Goal: Book appointment/travel/reservation

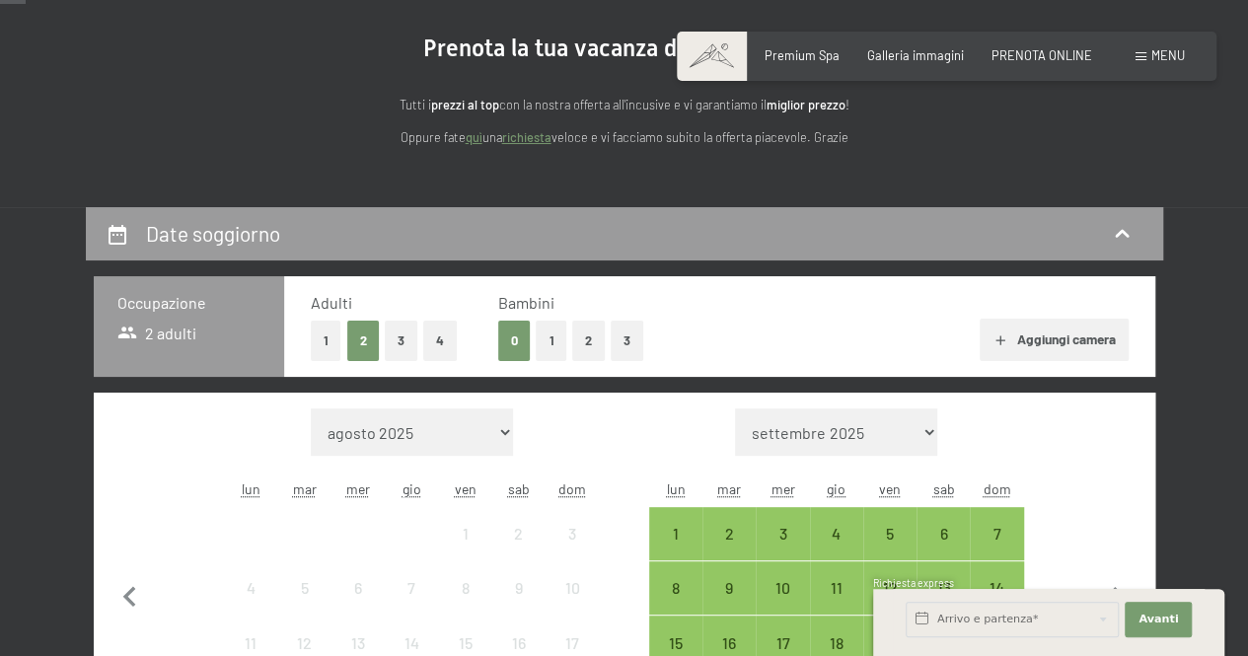
scroll to position [197, 0]
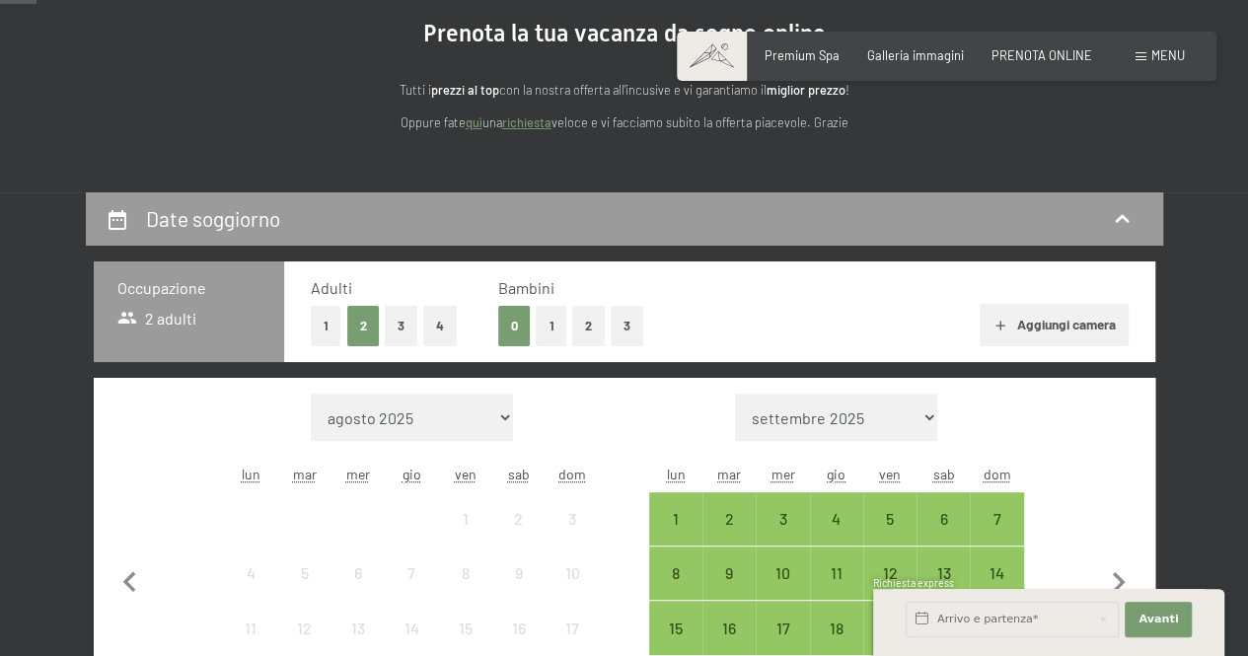
click at [532, 329] on div "0 1 2 3" at bounding box center [570, 326] width 145 height 40
click at [542, 327] on button "1" at bounding box center [551, 326] width 31 height 40
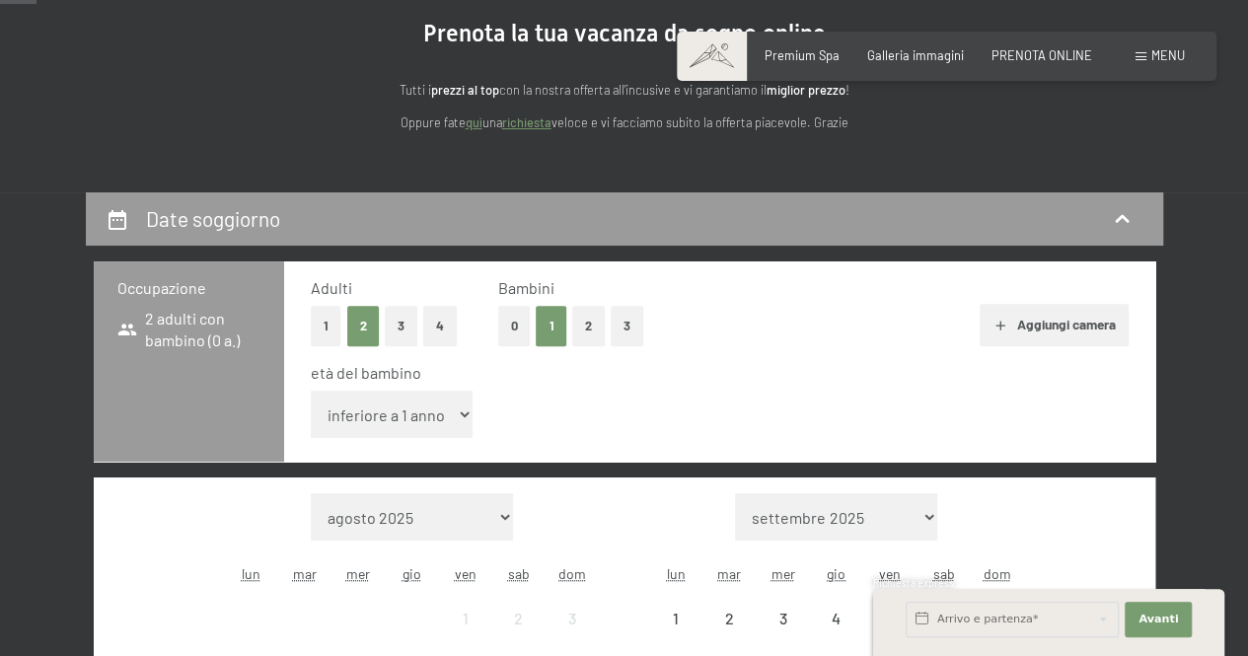
click at [456, 416] on select "inferiore a 1 anno 1 anno 2 anni 3 anni 4 anni 5 anni 6 anni 7 anni 8 anni 9 an…" at bounding box center [392, 414] width 163 height 47
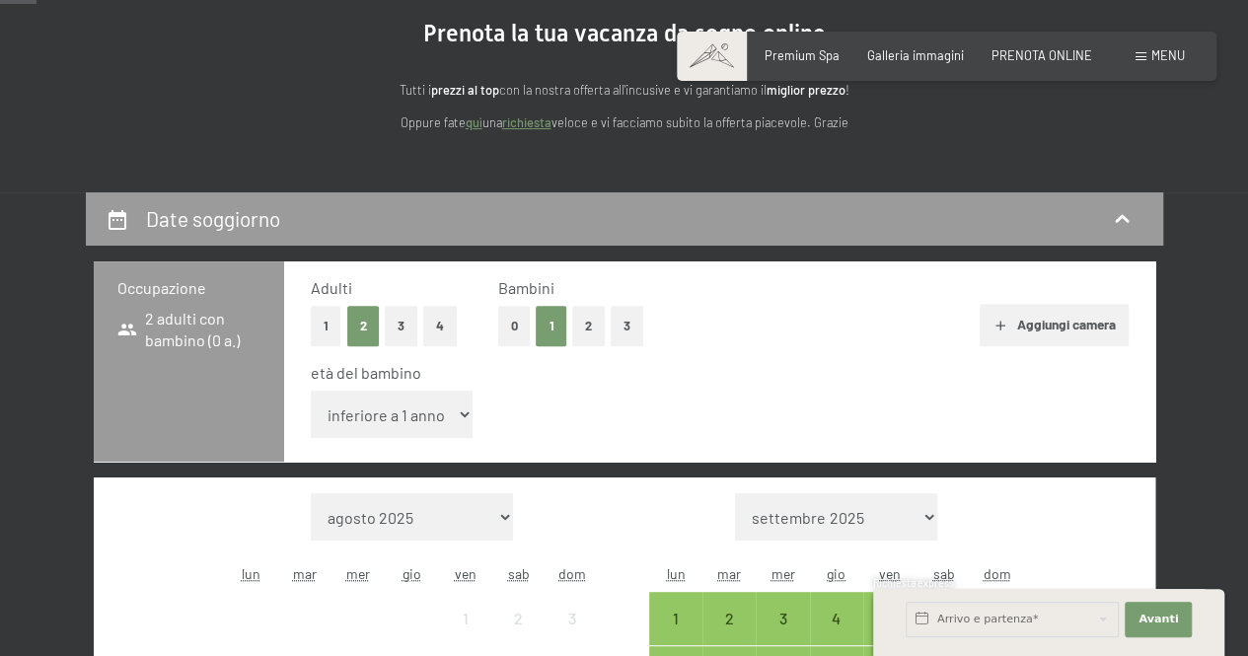
select select "4"
click at [311, 391] on select "inferiore a 1 anno 1 anno 2 anni 3 anni 4 anni 5 anni 6 anni 7 anni 8 anni 9 an…" at bounding box center [392, 414] width 163 height 47
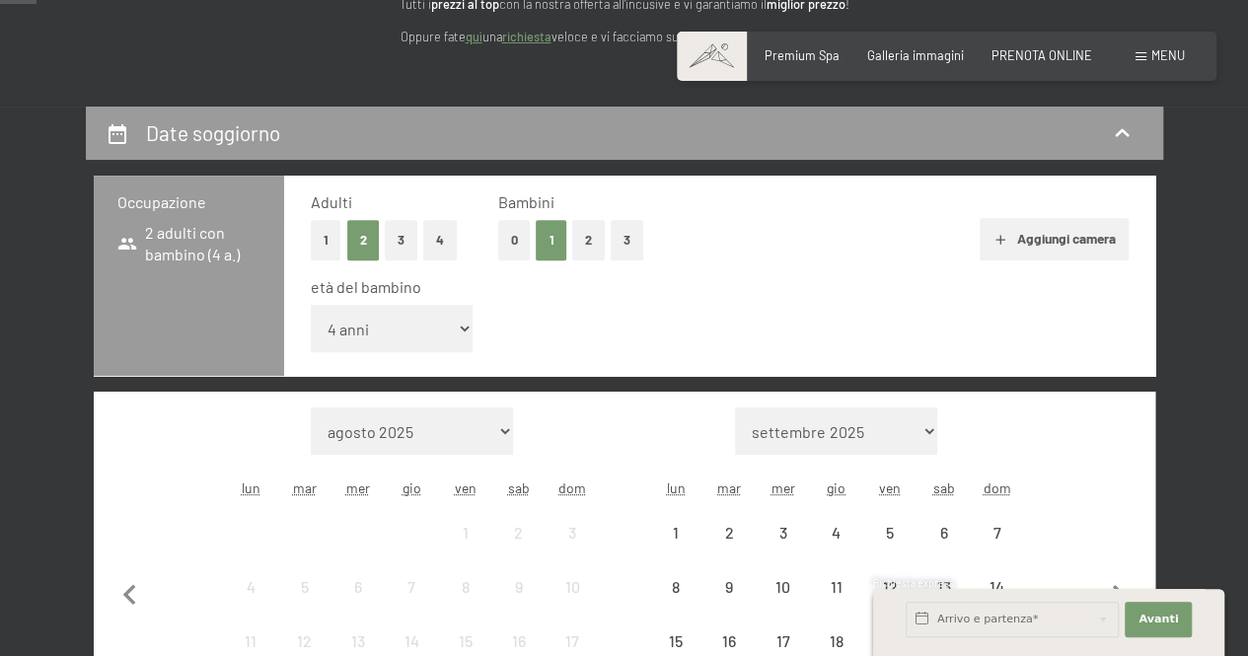
scroll to position [395, 0]
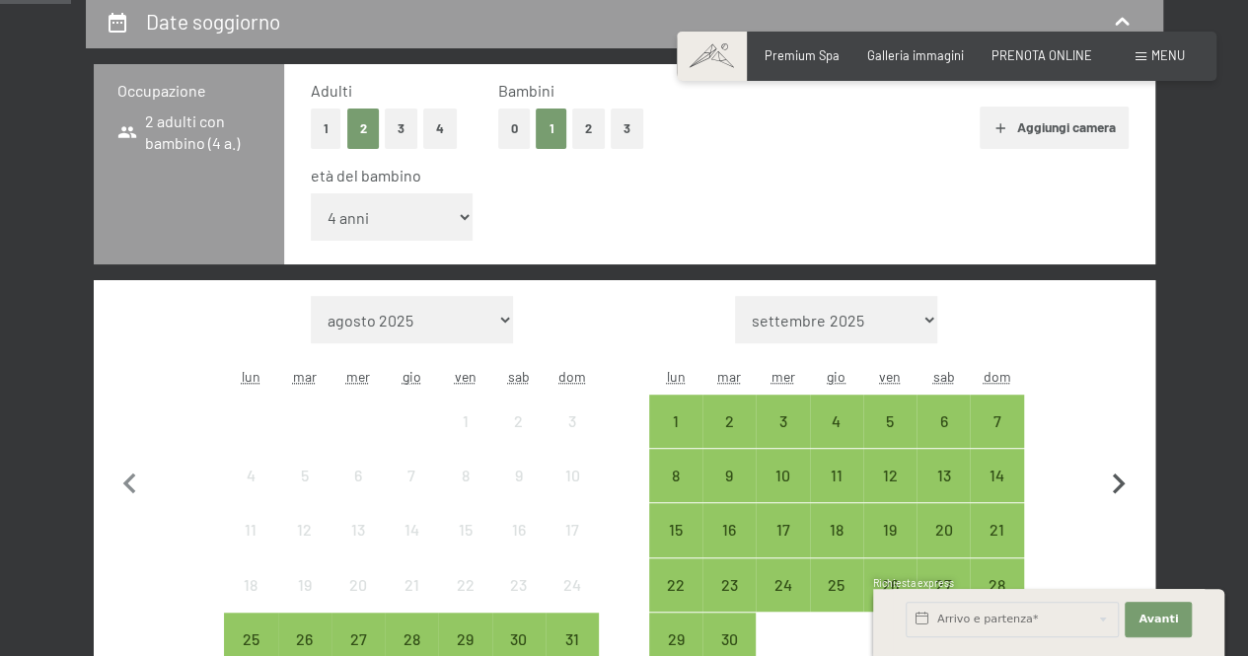
click at [1127, 481] on icon "button" at bounding box center [1118, 484] width 41 height 41
select select "[DATE]"
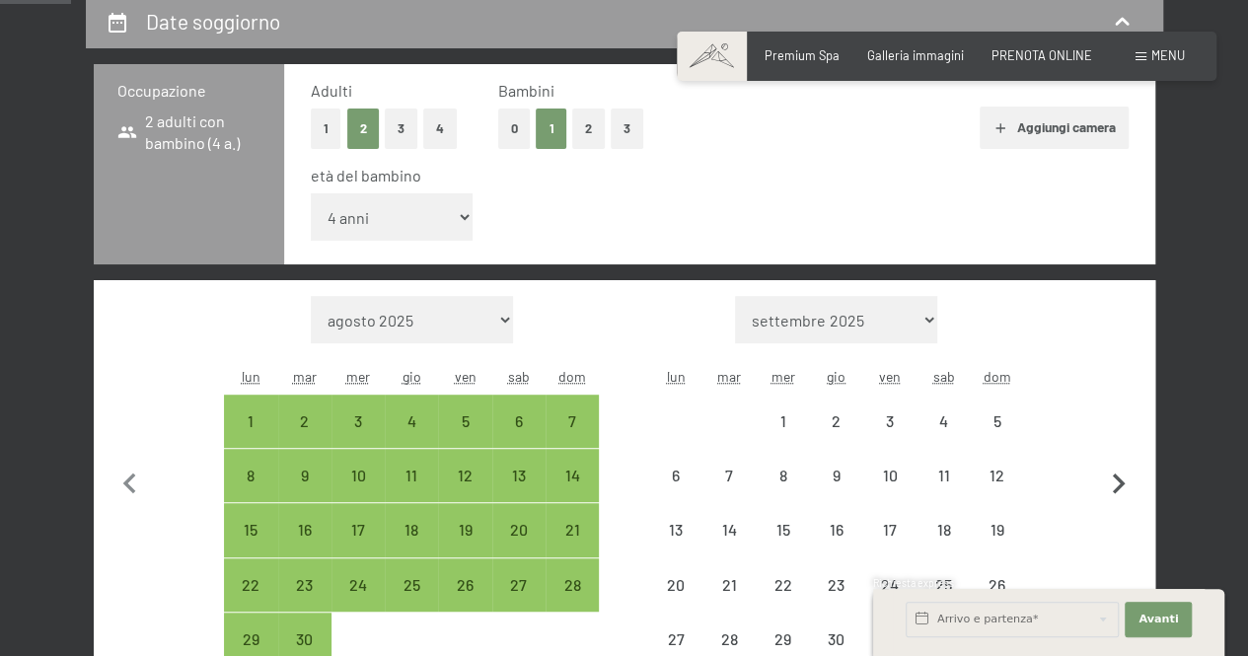
click at [1127, 481] on icon "button" at bounding box center [1118, 484] width 41 height 41
select select "[DATE]"
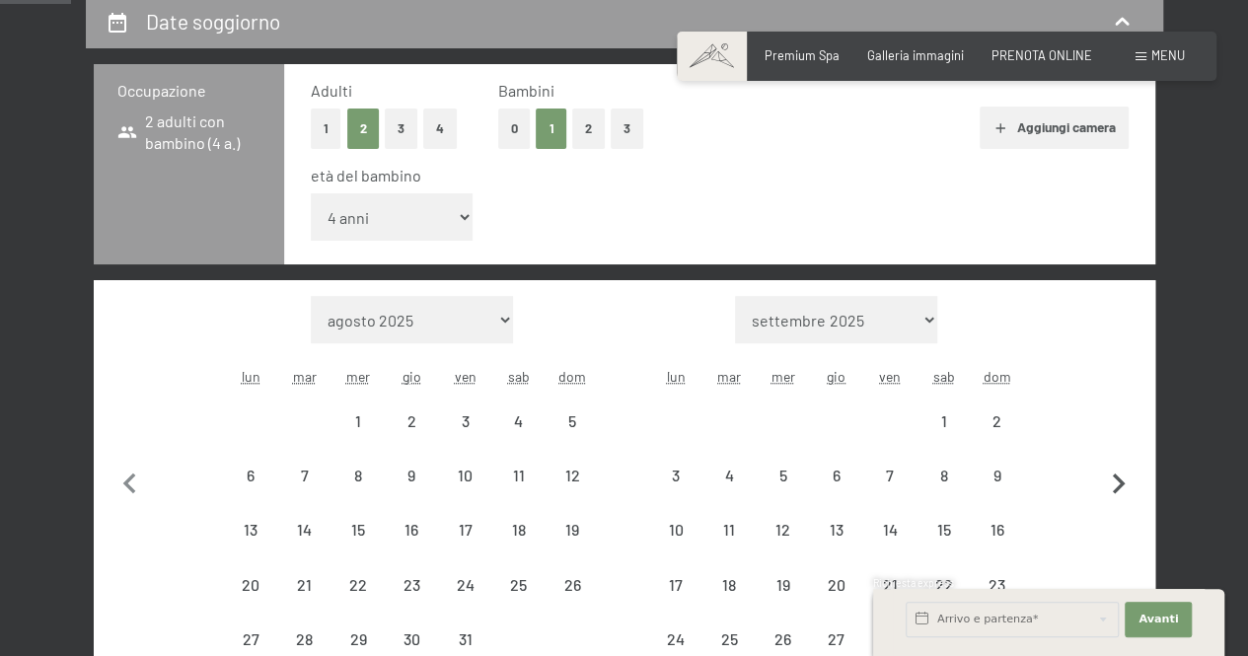
click at [1127, 481] on icon "button" at bounding box center [1118, 484] width 41 height 41
select select "[DATE]"
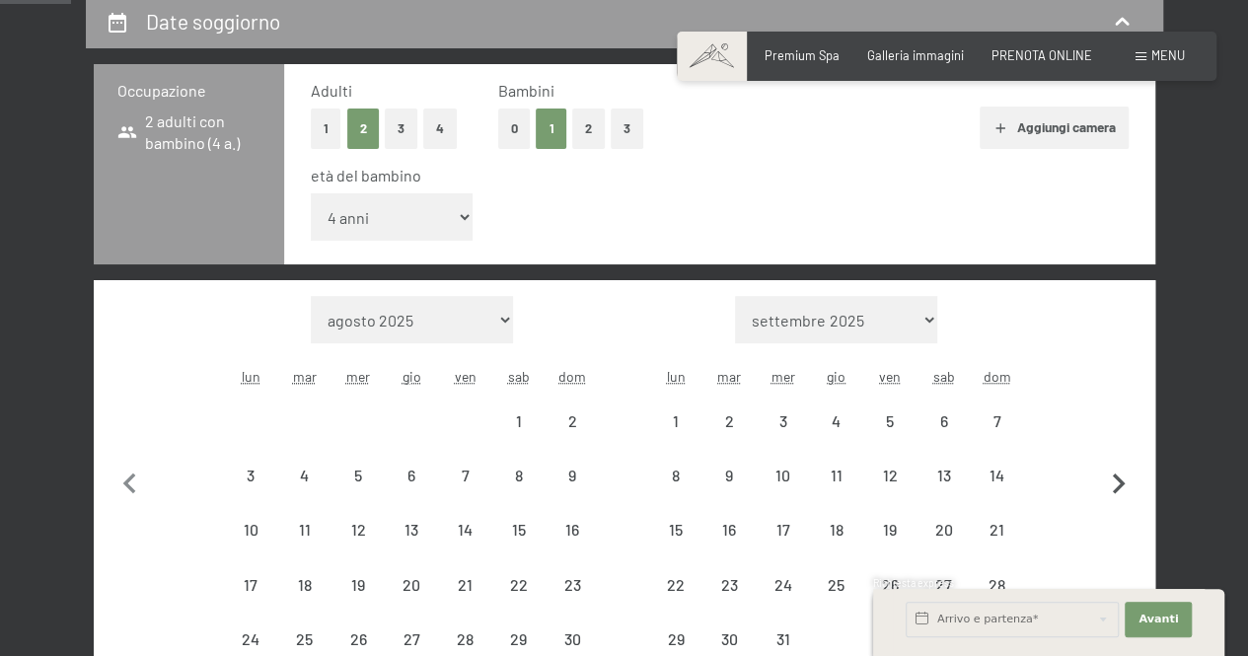
select select "[DATE]"
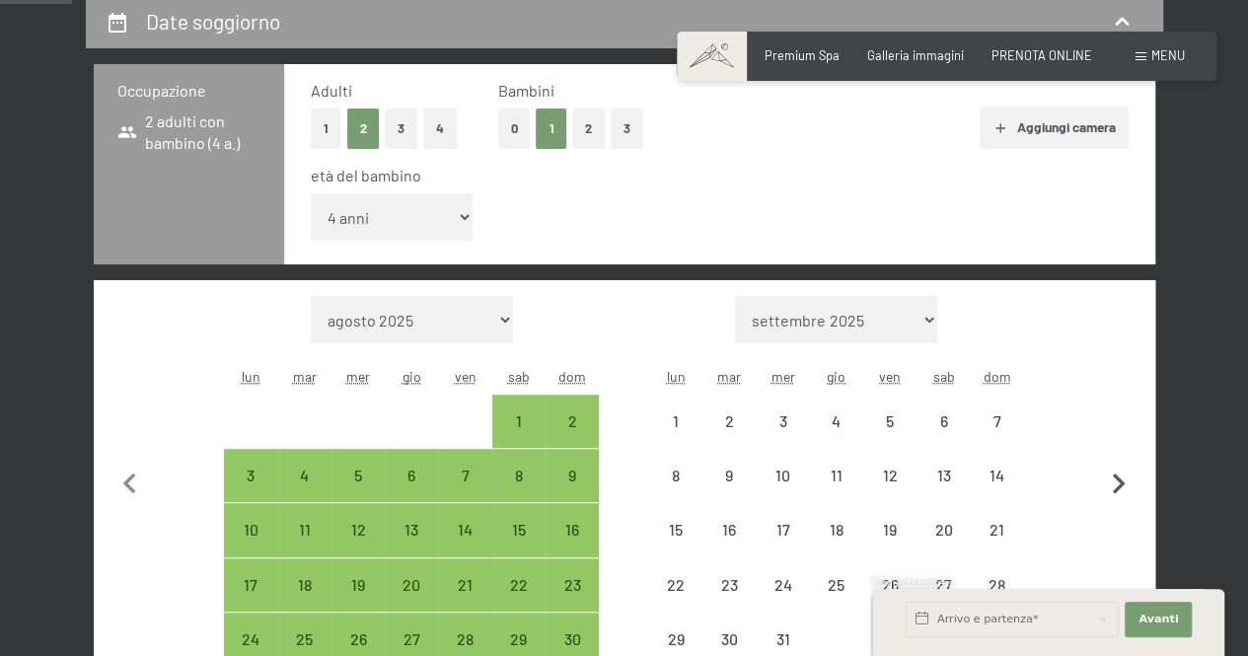
scroll to position [592, 0]
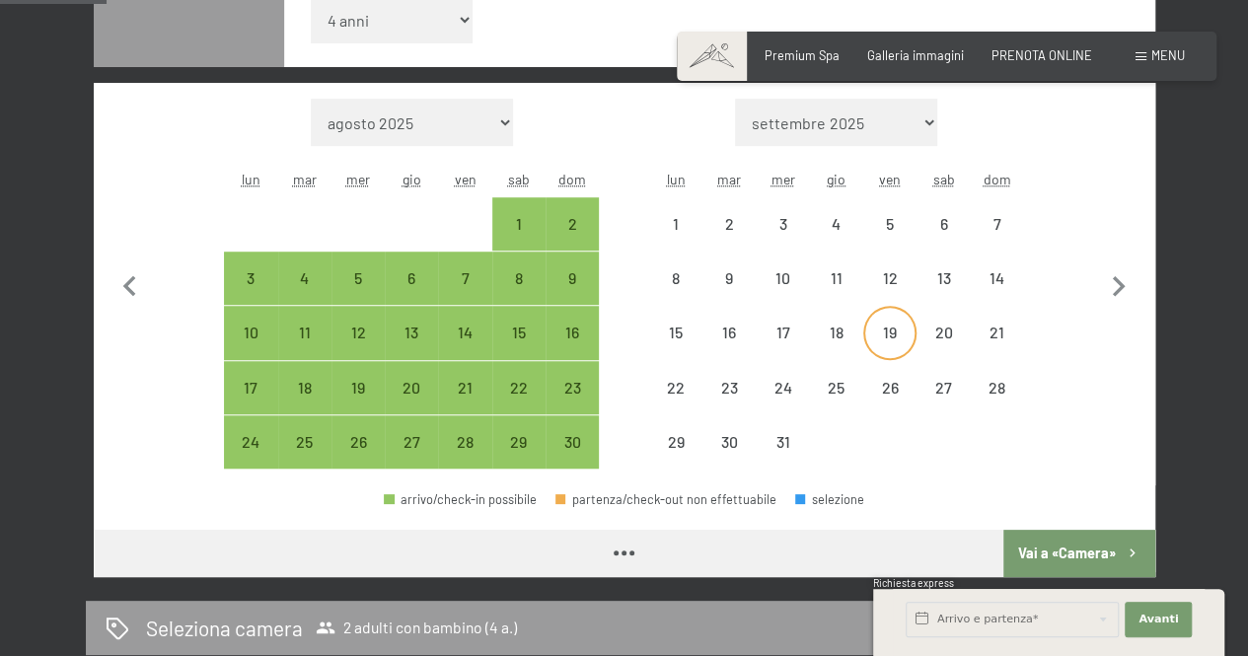
select select "[DATE]"
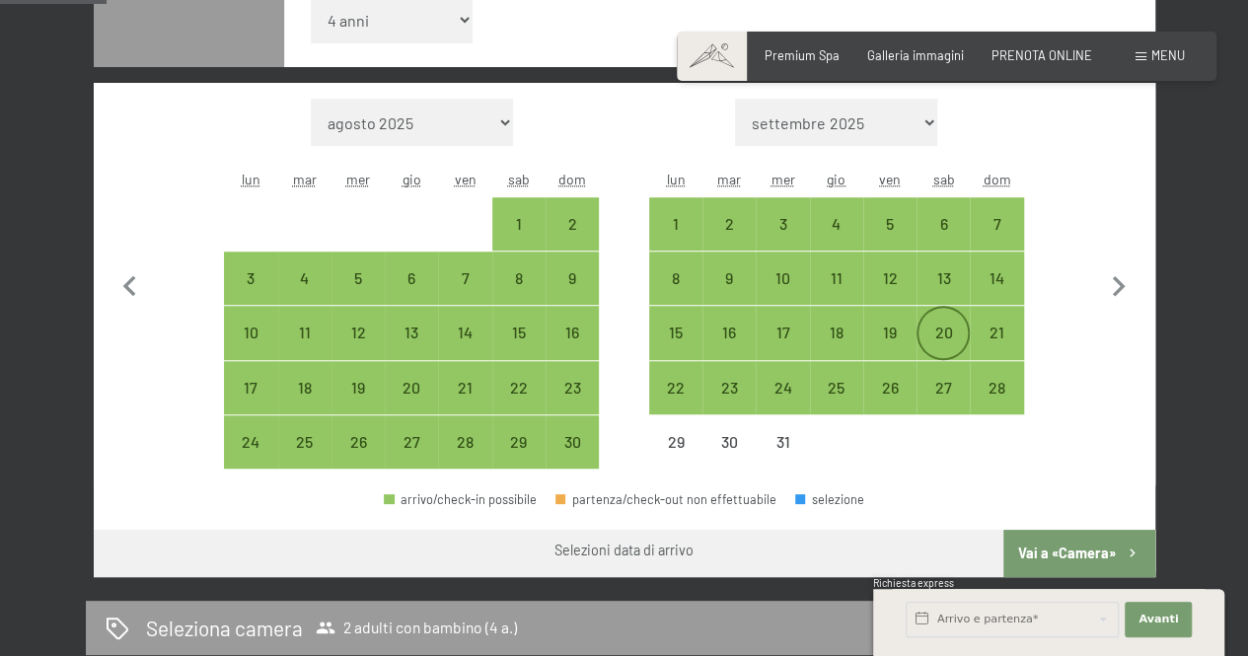
click at [939, 325] on div "20" at bounding box center [943, 349] width 49 height 49
select select "[DATE]"
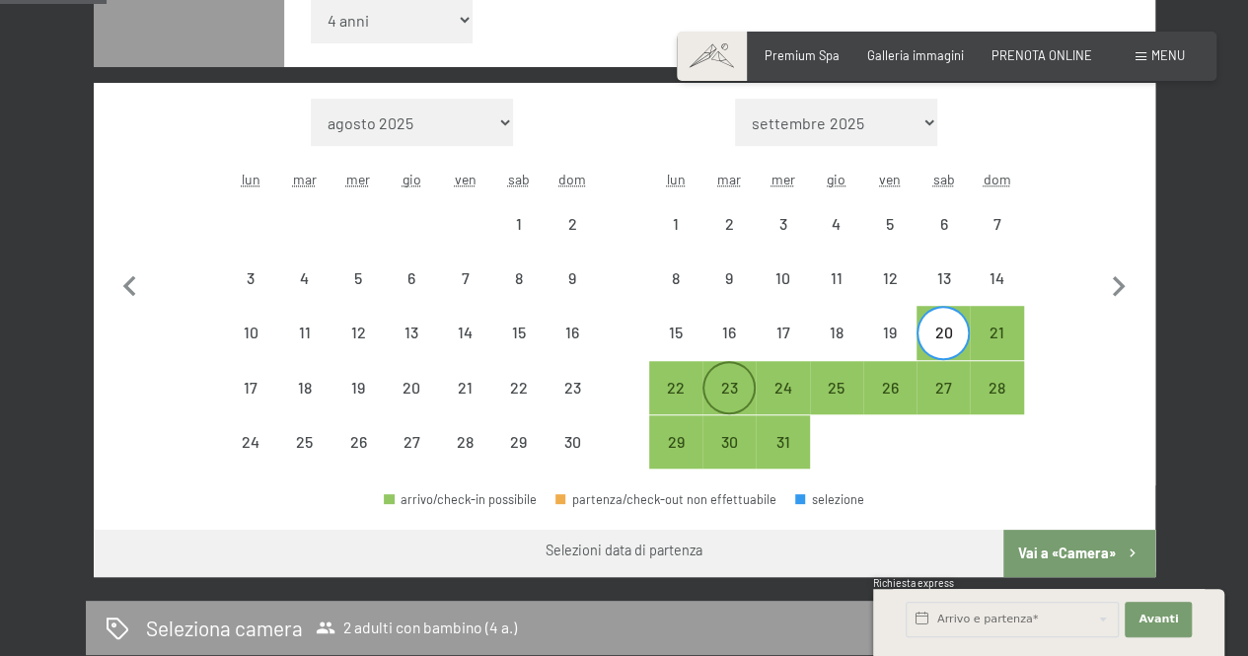
click at [742, 399] on div "23" at bounding box center [728, 404] width 49 height 49
select select "[DATE]"
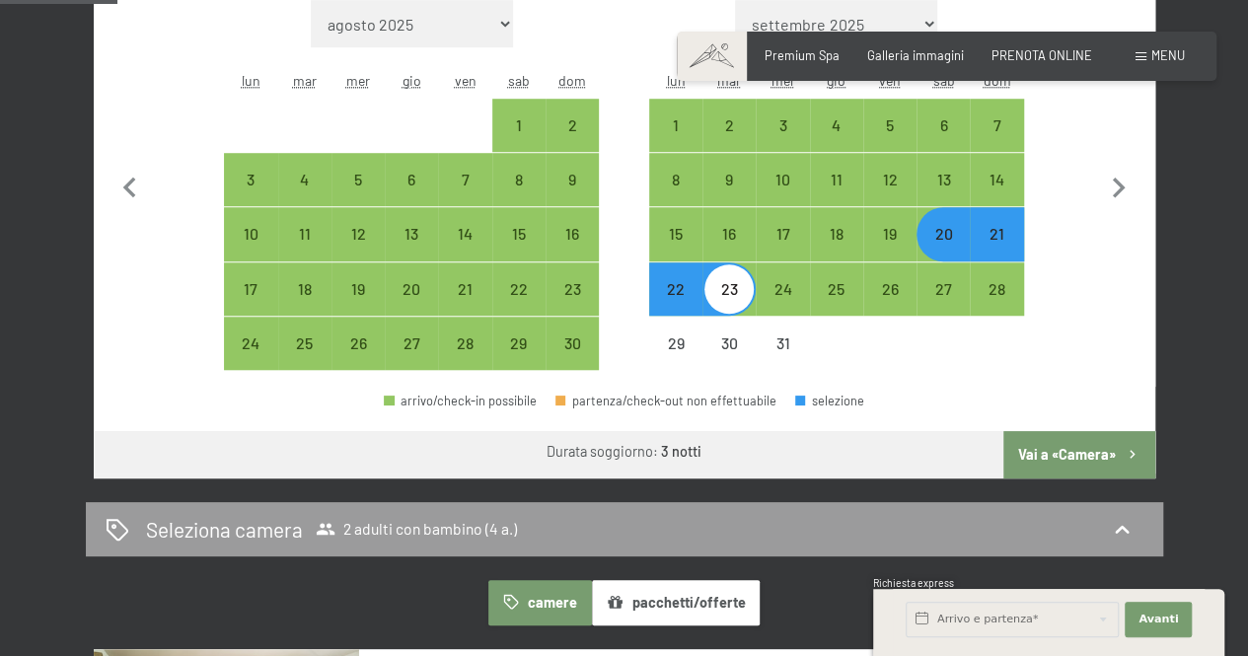
click at [1089, 450] on button "Vai a «Camera»" at bounding box center [1078, 454] width 151 height 47
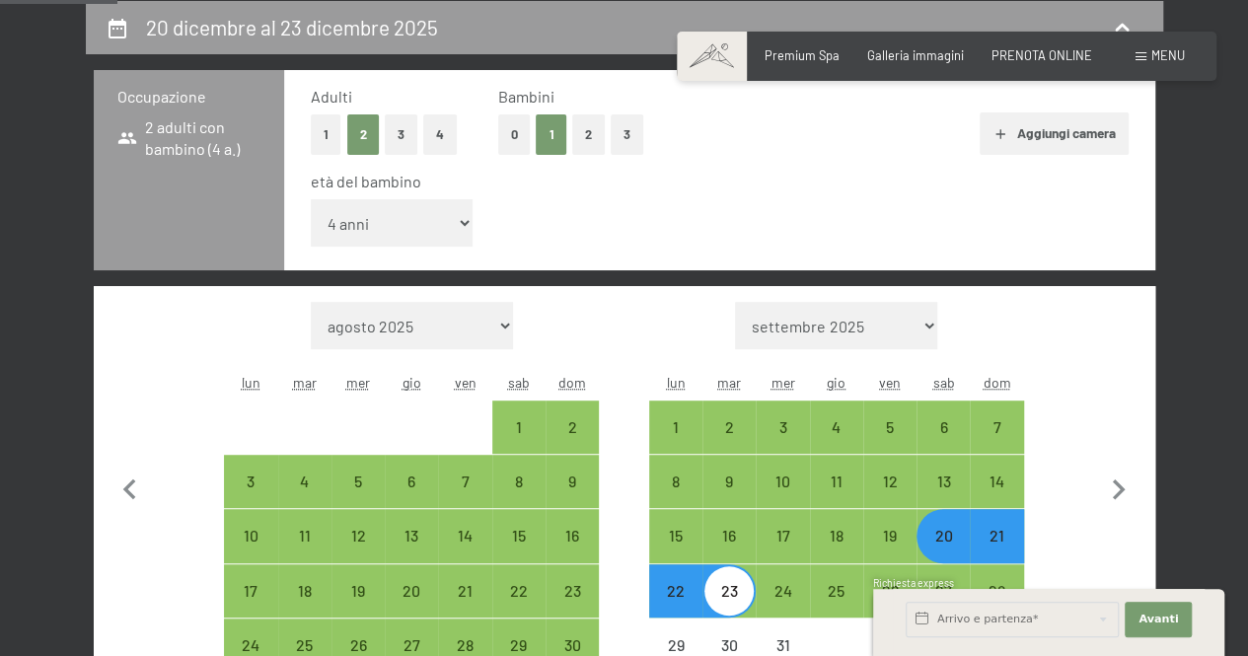
select select "[DATE]"
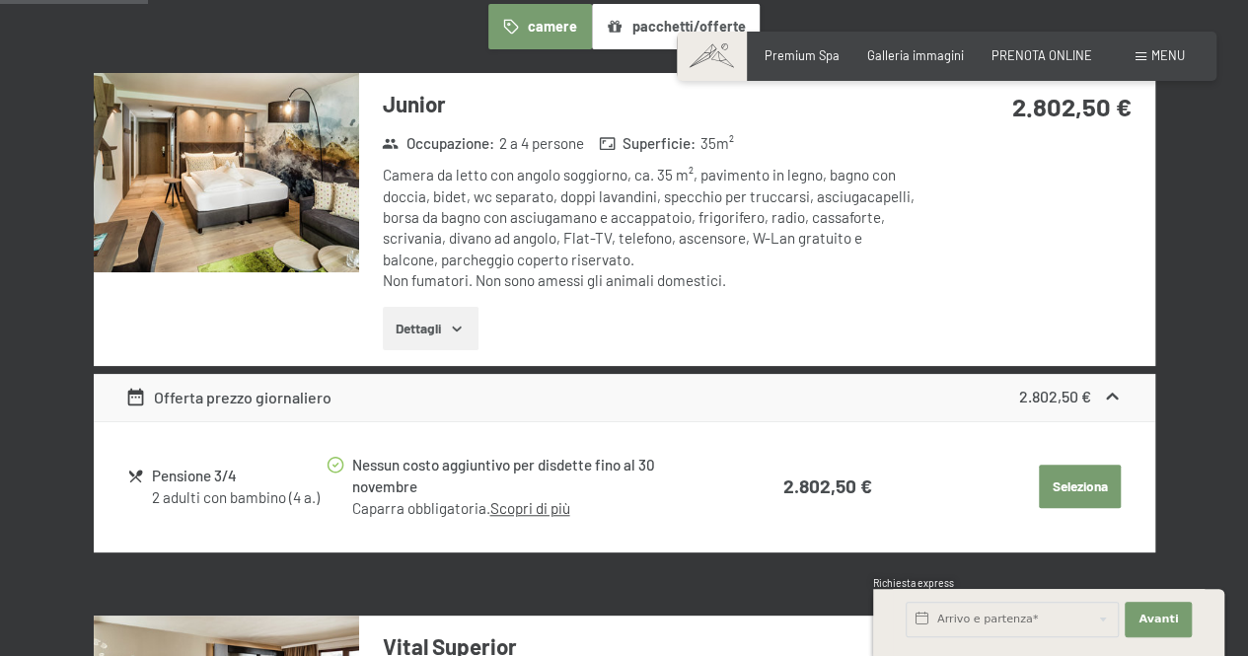
scroll to position [783, 0]
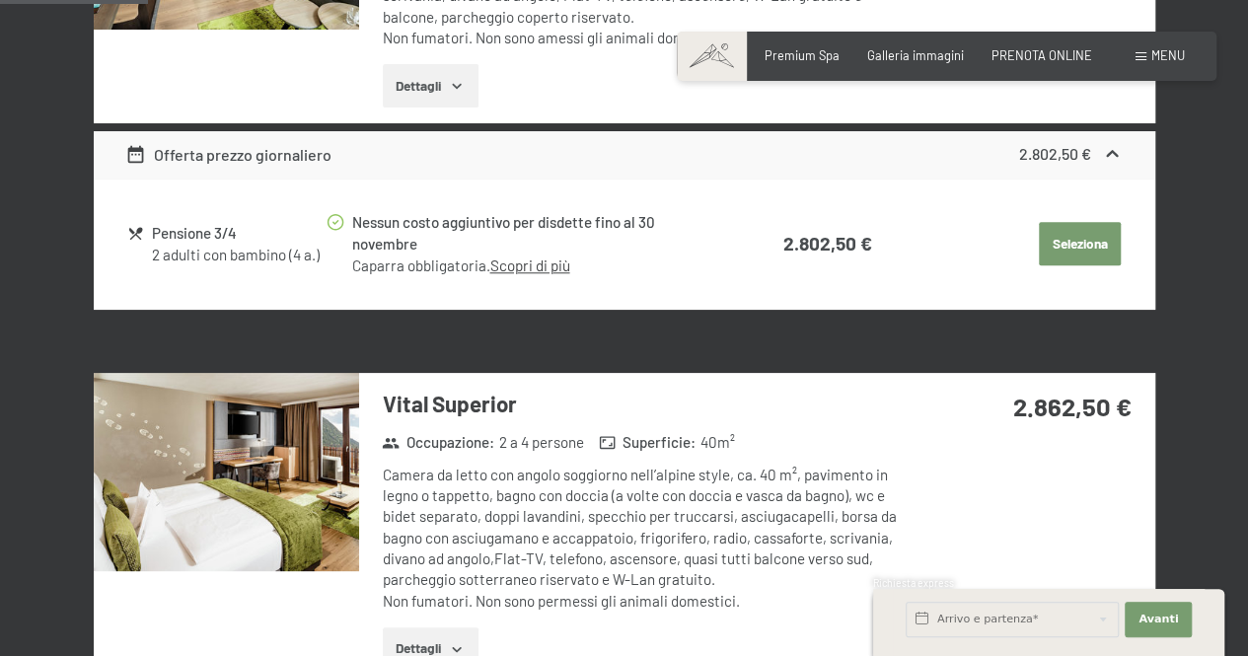
click at [208, 481] on img at bounding box center [226, 472] width 265 height 199
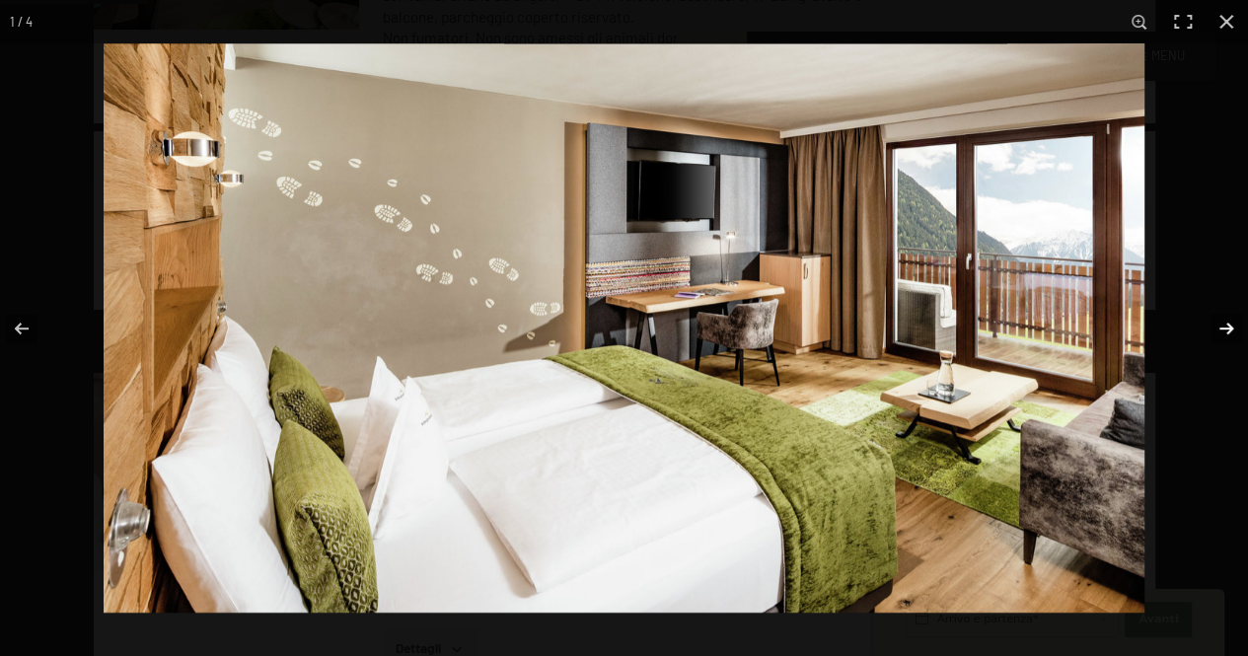
click at [1225, 323] on button "button" at bounding box center [1213, 328] width 69 height 99
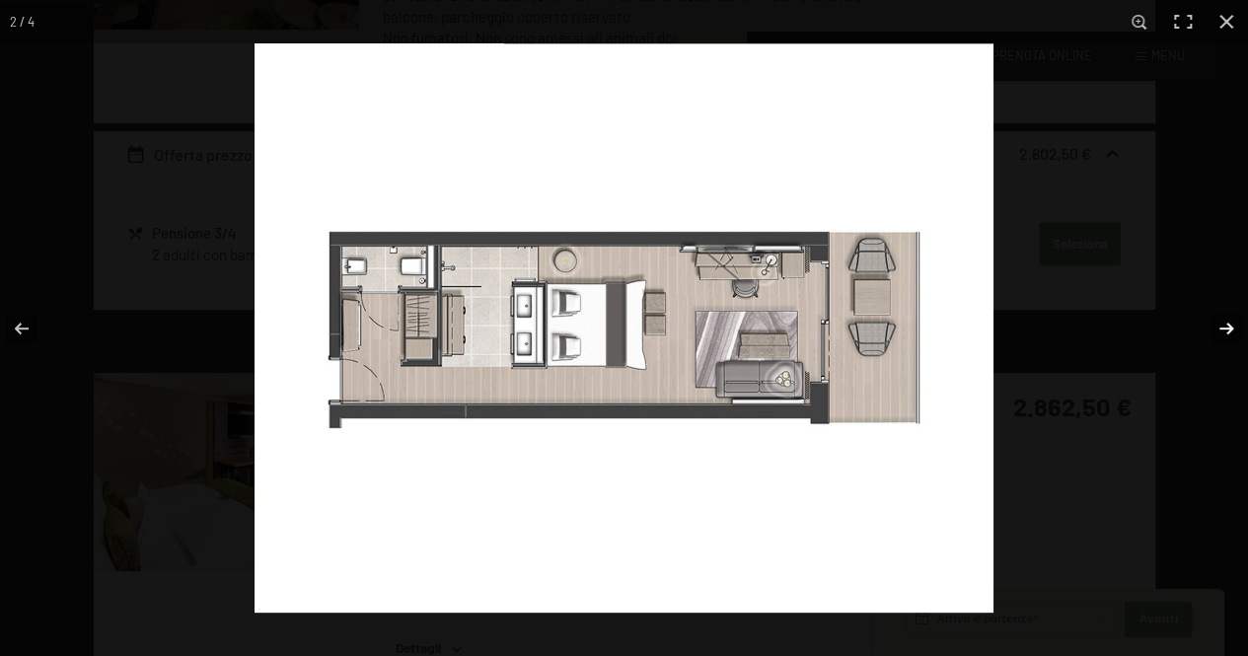
click at [1225, 323] on button "button" at bounding box center [1213, 328] width 69 height 99
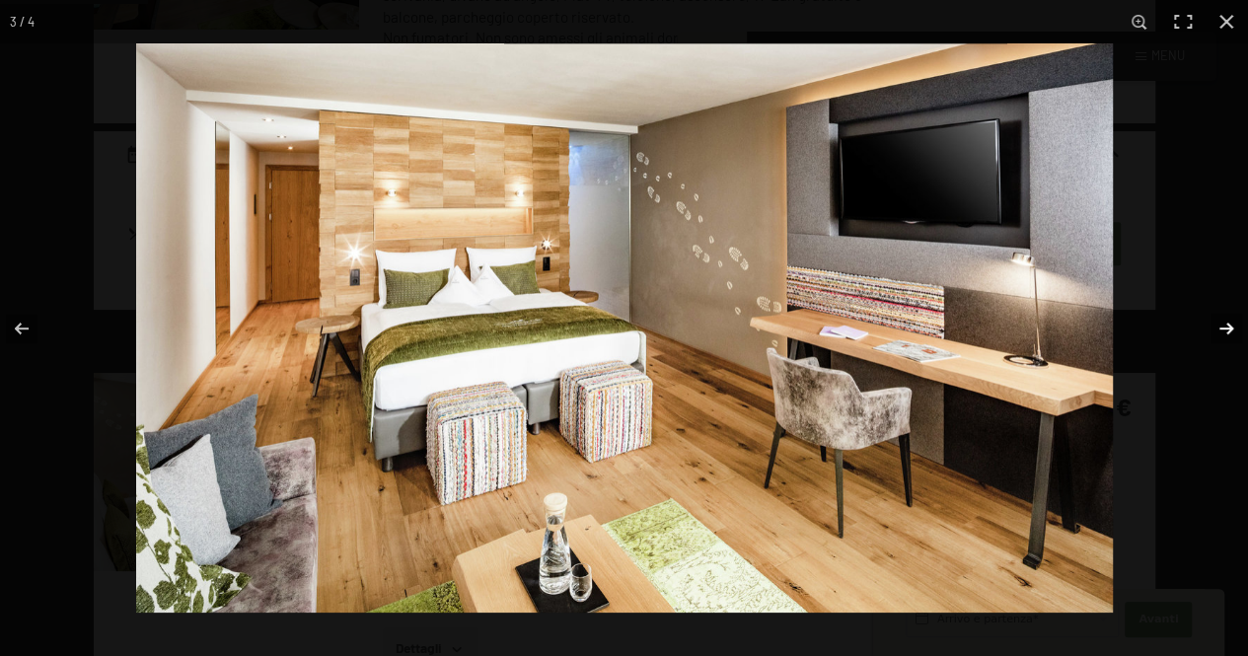
click at [1225, 323] on button "button" at bounding box center [1213, 328] width 69 height 99
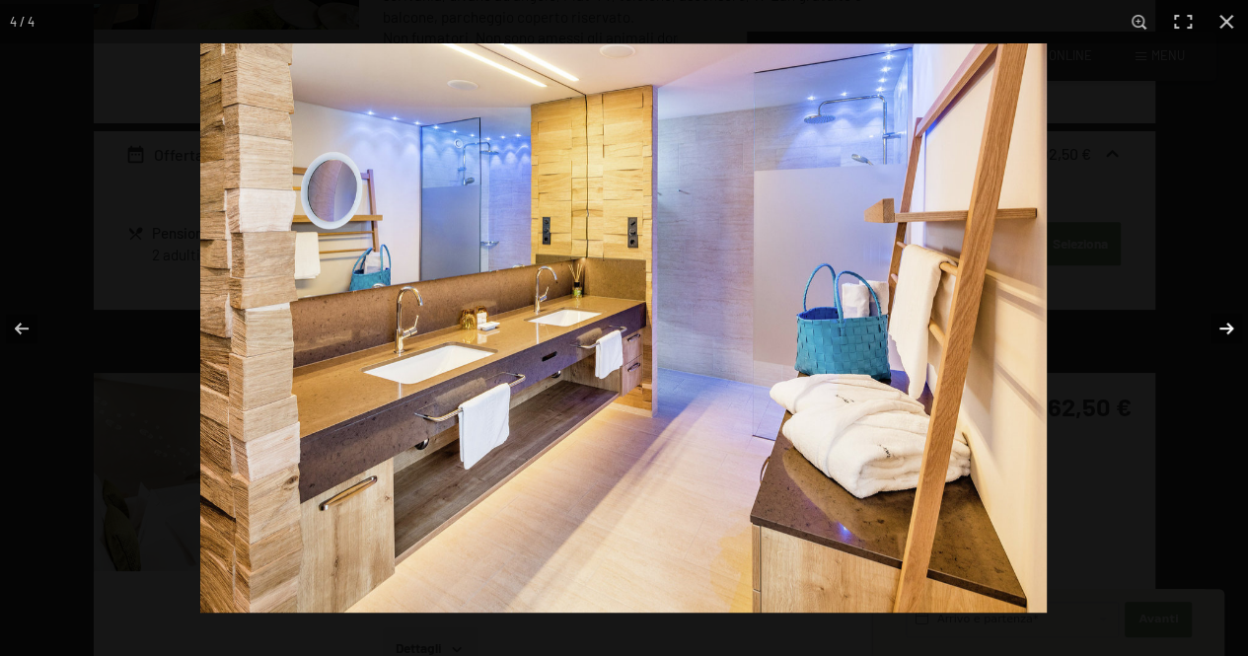
click at [1225, 323] on button "button" at bounding box center [1213, 328] width 69 height 99
